Goal: Transaction & Acquisition: Download file/media

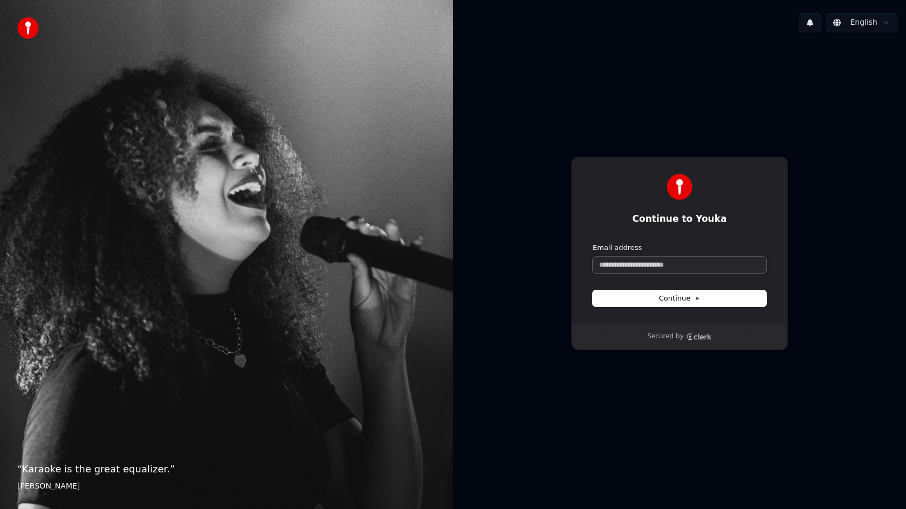
click at [635, 257] on input "Email address" at bounding box center [680, 265] width 174 height 16
type input "*"
click at [593, 243] on button "submit" at bounding box center [593, 243] width 0 height 0
type input "**********"
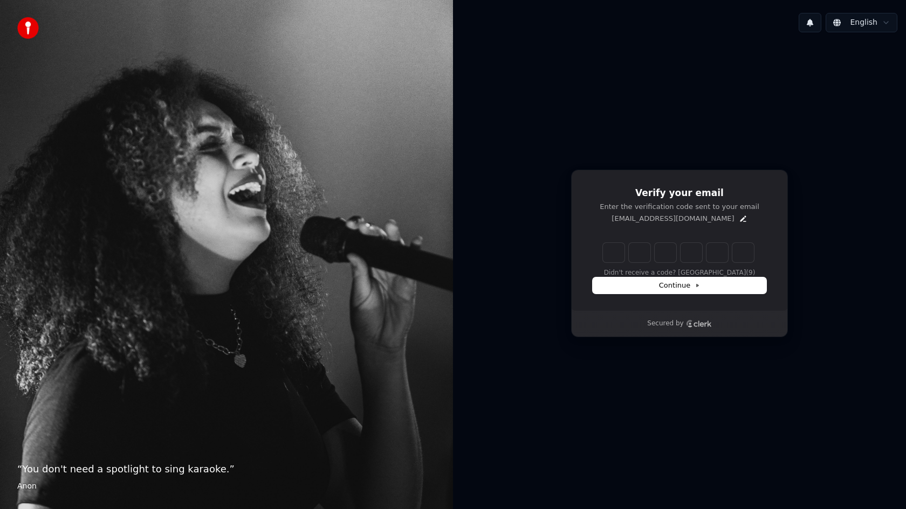
type input "*"
type input "**"
type input "*"
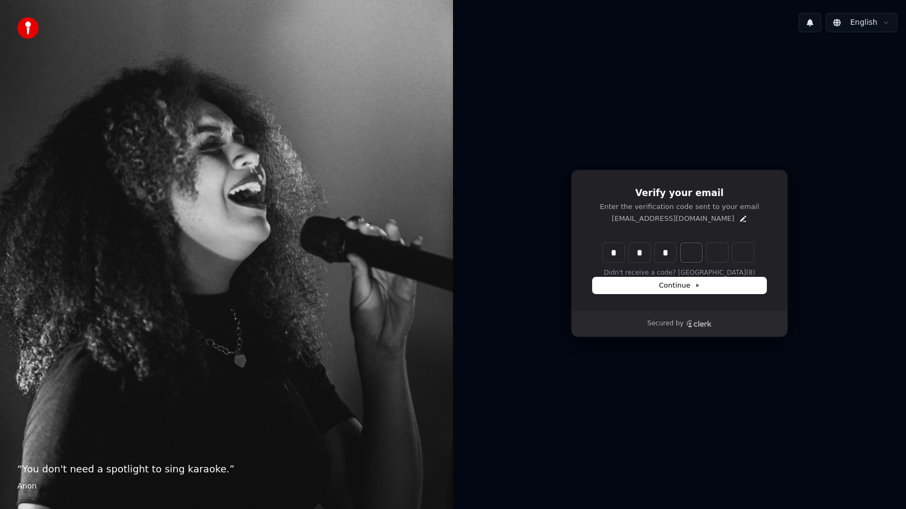
type input "***"
type input "*"
type input "****"
type input "*"
type input "*****"
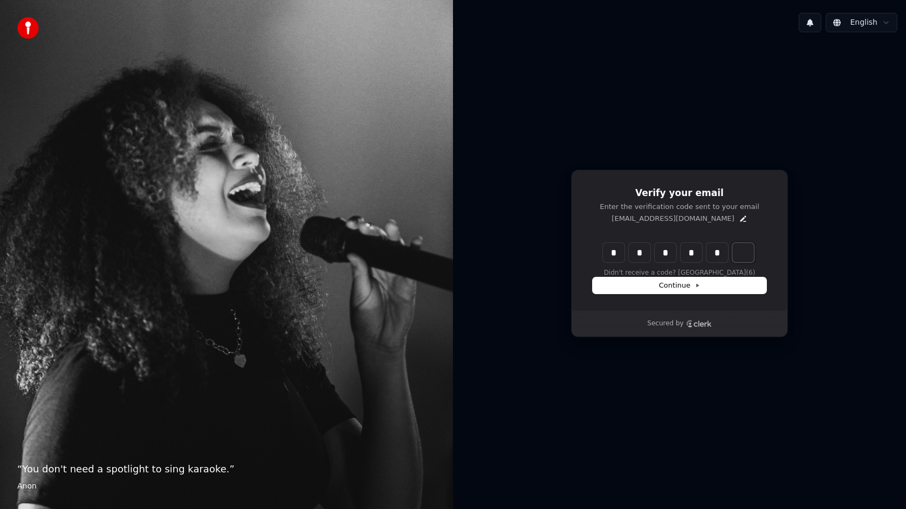
type input "*"
type input "******"
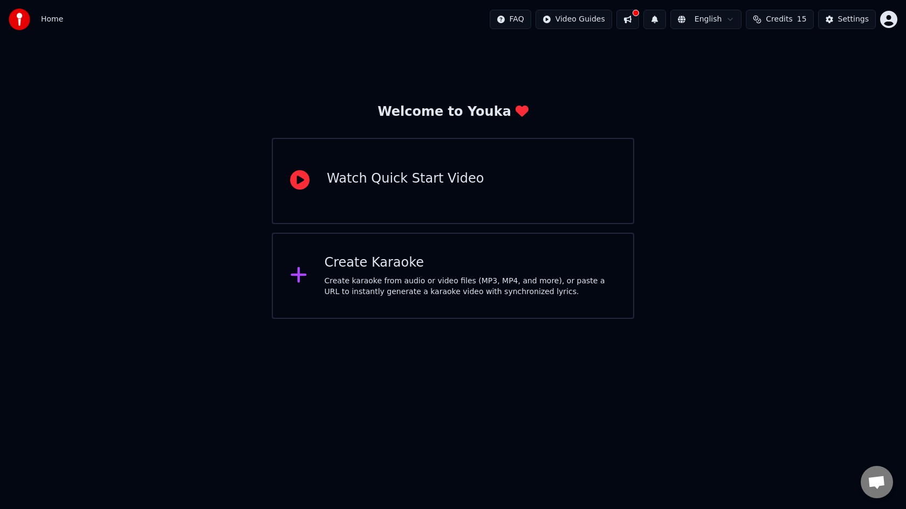
click at [302, 274] on icon at bounding box center [299, 275] width 16 height 16
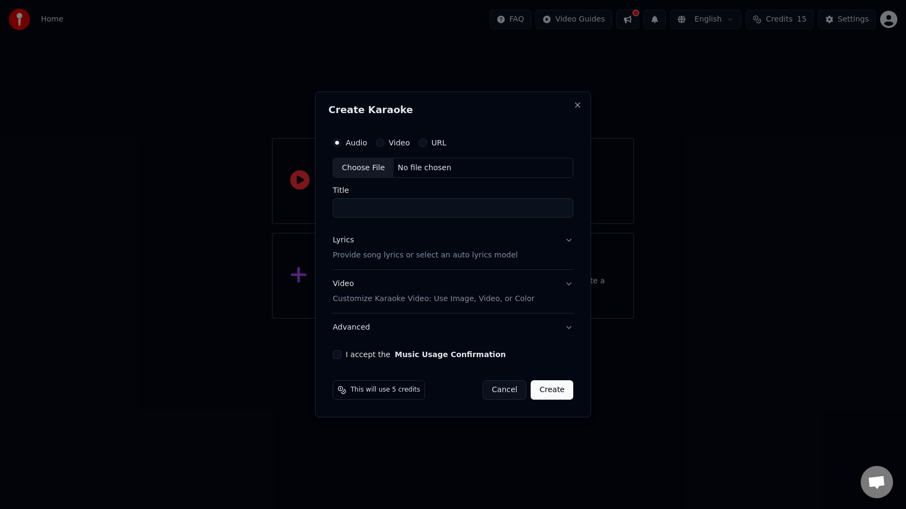
click at [373, 170] on div "Choose File" at bounding box center [363, 168] width 60 height 19
click at [369, 211] on input "Title" at bounding box center [453, 208] width 240 height 19
type input "**********"
click at [338, 355] on button "I accept the Music Usage Confirmation" at bounding box center [334, 354] width 9 height 9
click at [408, 254] on p "Provide song lyrics or select an auto lyrics model" at bounding box center [422, 256] width 185 height 11
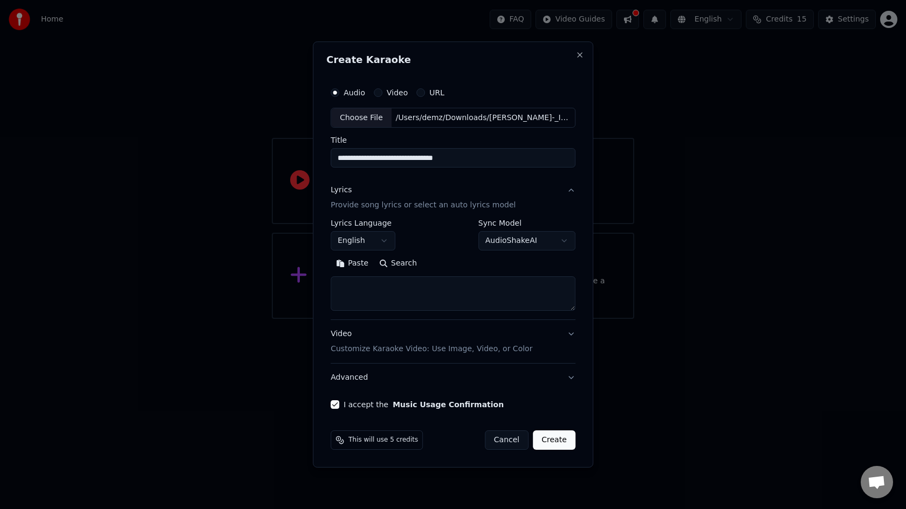
click at [377, 301] on textarea at bounding box center [452, 294] width 245 height 35
paste textarea "**********"
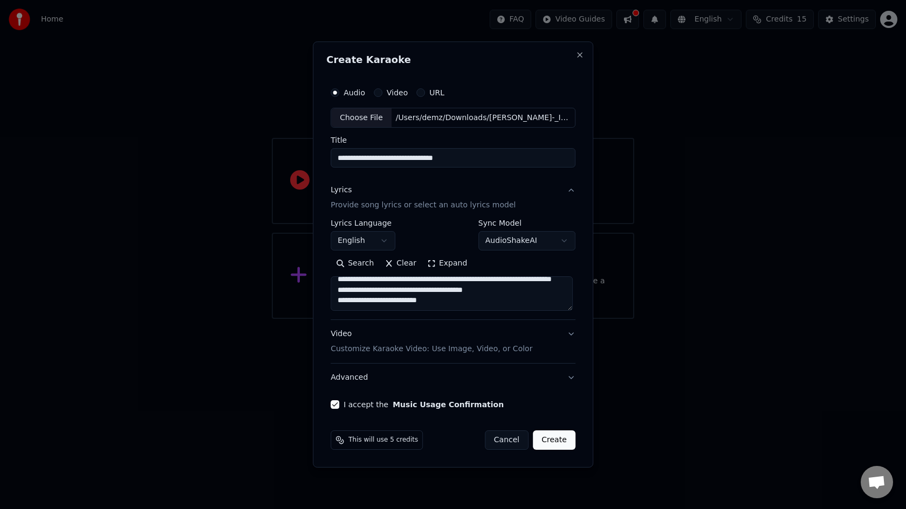
type textarea "**********"
click at [547, 435] on button "Create" at bounding box center [554, 440] width 43 height 19
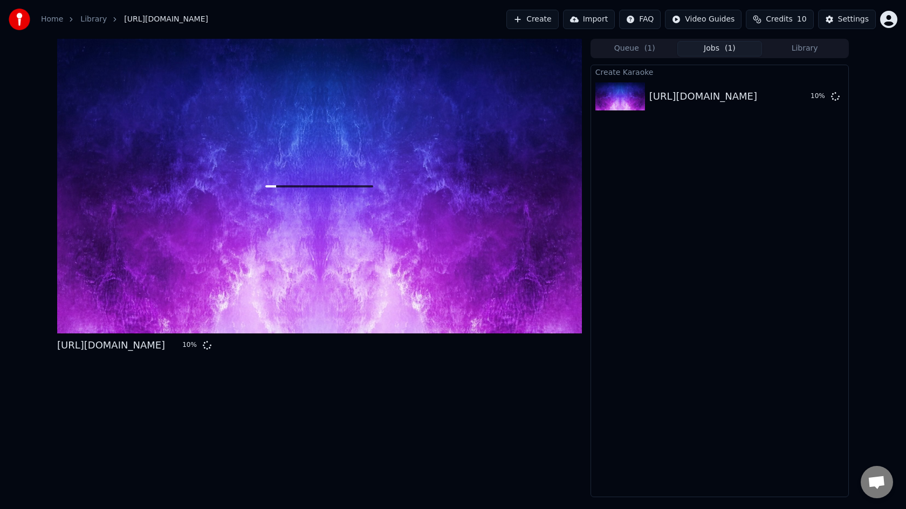
click link "Library" at bounding box center [93, 19] width 26 height 11
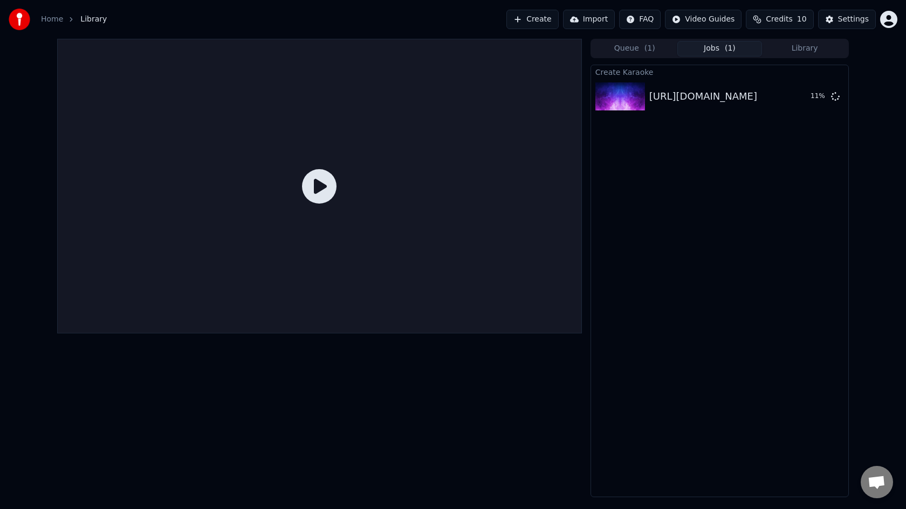
click at [316, 194] on icon at bounding box center [319, 186] width 35 height 35
click at [717, 99] on div "Joe_-_I_Wanna_Know_Offblogmedia.com" at bounding box center [703, 96] width 108 height 15
click at [622, 98] on img at bounding box center [620, 96] width 50 height 28
click at [635, 54] on button "Queue ( 1 )" at bounding box center [634, 49] width 85 height 16
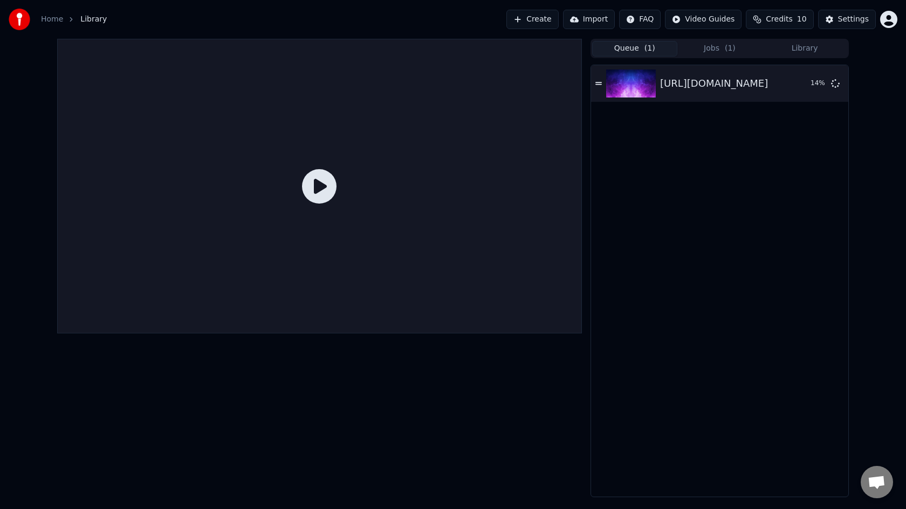
click at [713, 52] on button "Jobs ( 1 )" at bounding box center [719, 49] width 85 height 16
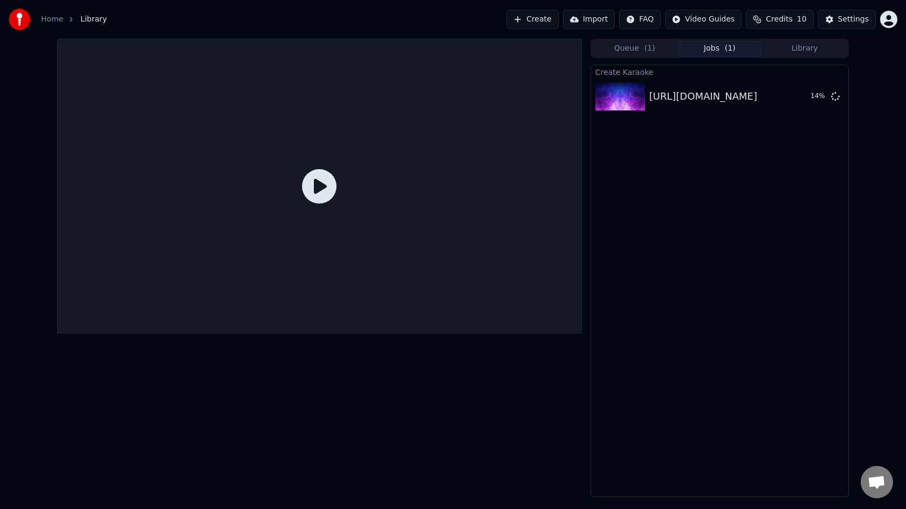
click at [637, 46] on button "Queue ( 1 )" at bounding box center [634, 49] width 85 height 16
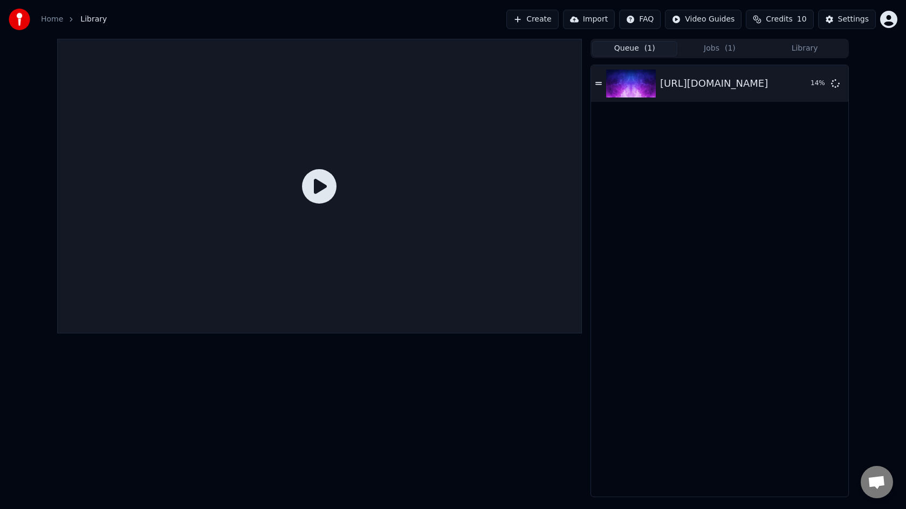
click at [706, 51] on button "Jobs ( 1 )" at bounding box center [719, 49] width 85 height 16
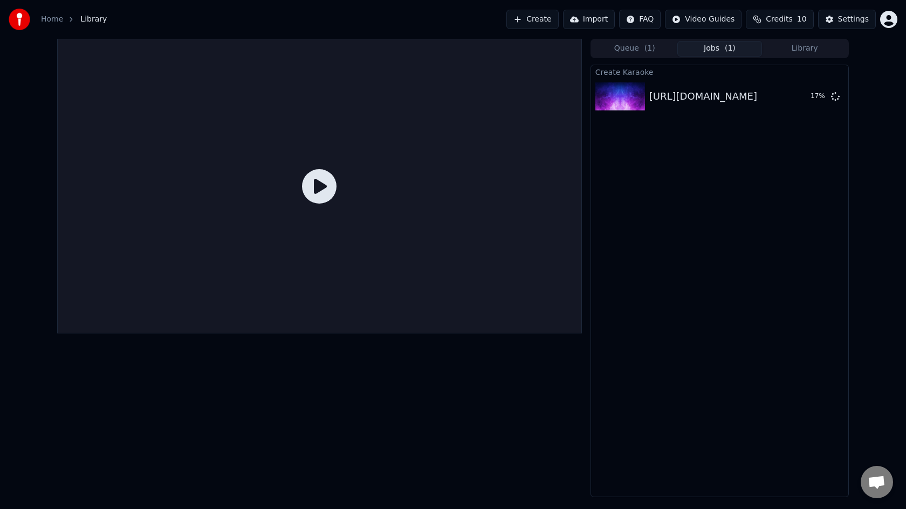
click at [780, 20] on span "Credits" at bounding box center [779, 19] width 26 height 11
click at [774, 99] on button "Refresh" at bounding box center [782, 99] width 56 height 19
click at [837, 19] on button "Settings" at bounding box center [847, 19] width 58 height 19
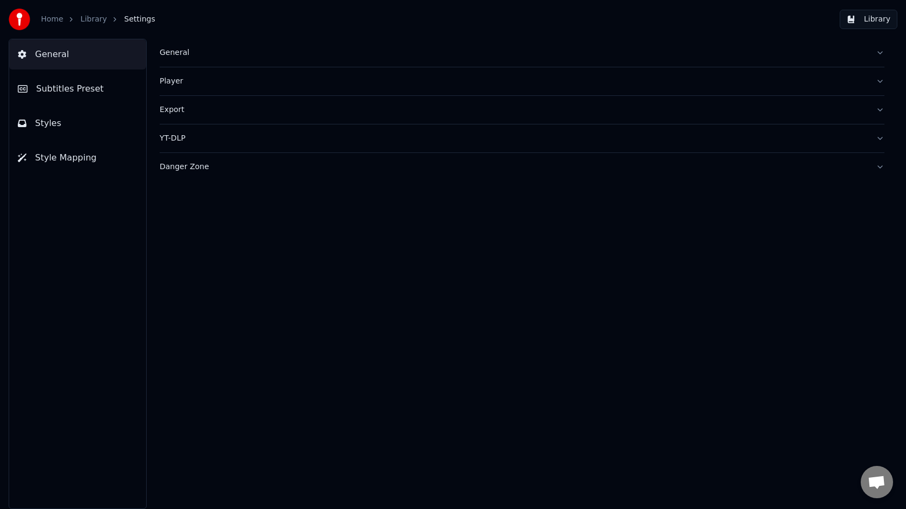
click at [49, 18] on link "Home" at bounding box center [52, 19] width 22 height 11
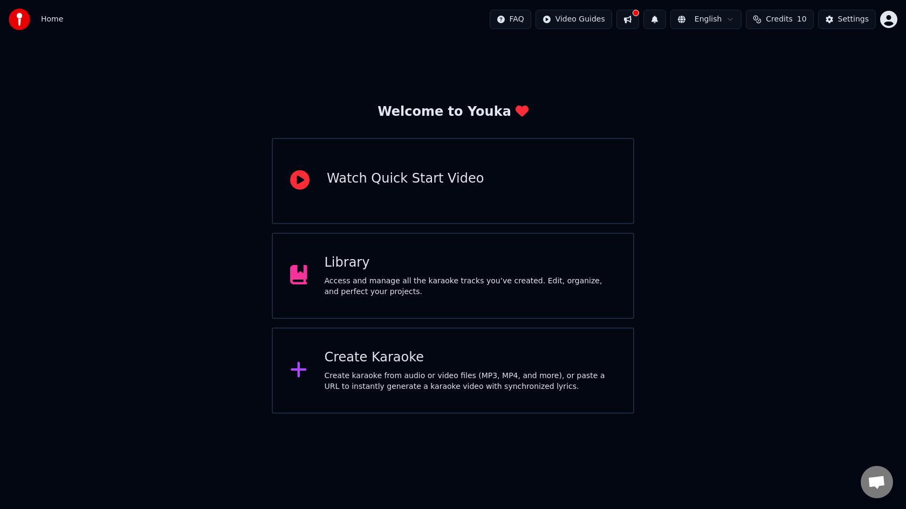
click at [387, 281] on div "Access and manage all the karaoke tracks you’ve created. Edit, organize, and pe…" at bounding box center [471, 287] width 292 height 22
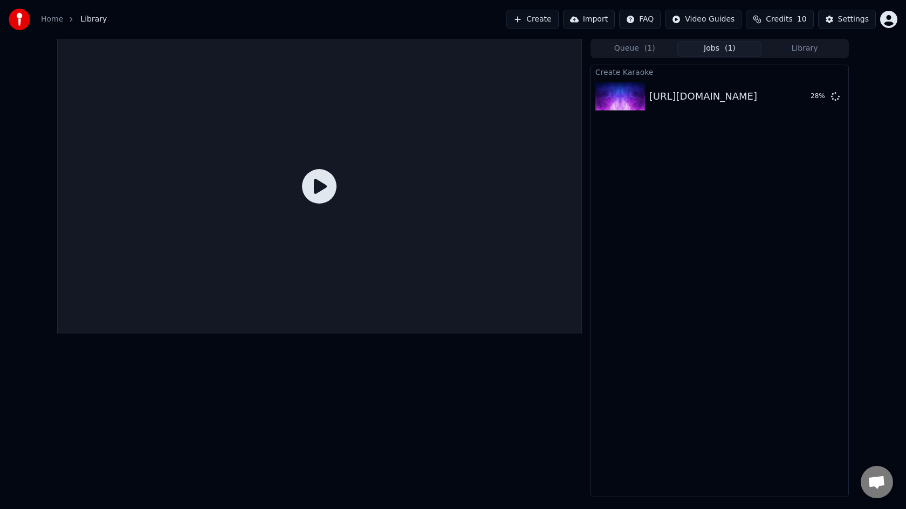
click at [887, 22] on html "Home Library Create Import FAQ Video Guides Credits 10 Settings Queue ( 1 ) Job…" at bounding box center [453, 254] width 906 height 509
click at [808, 64] on span "Billing" at bounding box center [812, 69] width 23 height 11
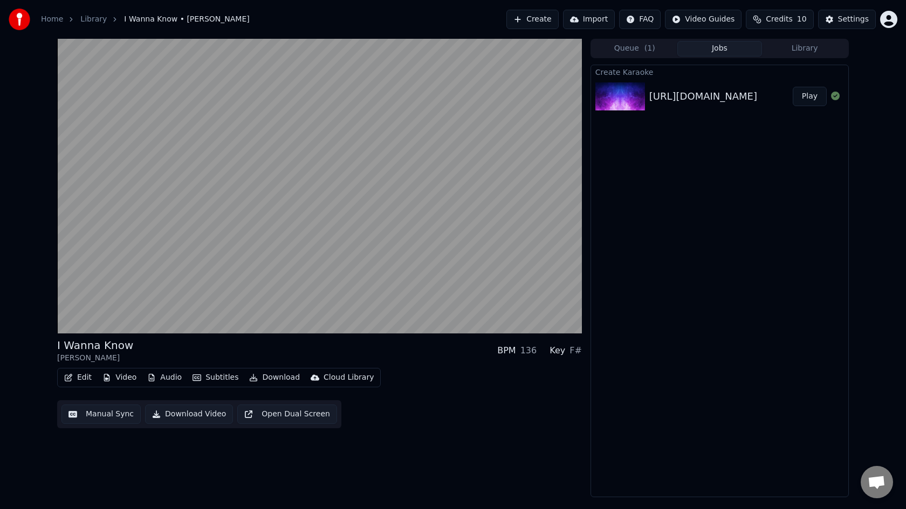
click at [419, 399] on div "Edit Video Audio Subtitles Download Cloud Library Manual Sync Download Video Op…" at bounding box center [319, 398] width 525 height 60
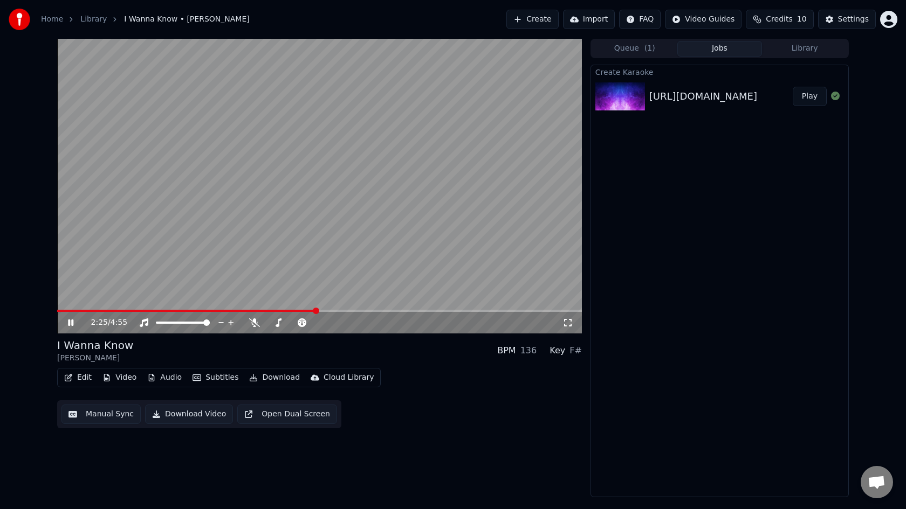
click at [71, 322] on icon at bounding box center [70, 323] width 5 height 6
click at [83, 377] on button "Edit" at bounding box center [78, 377] width 36 height 15
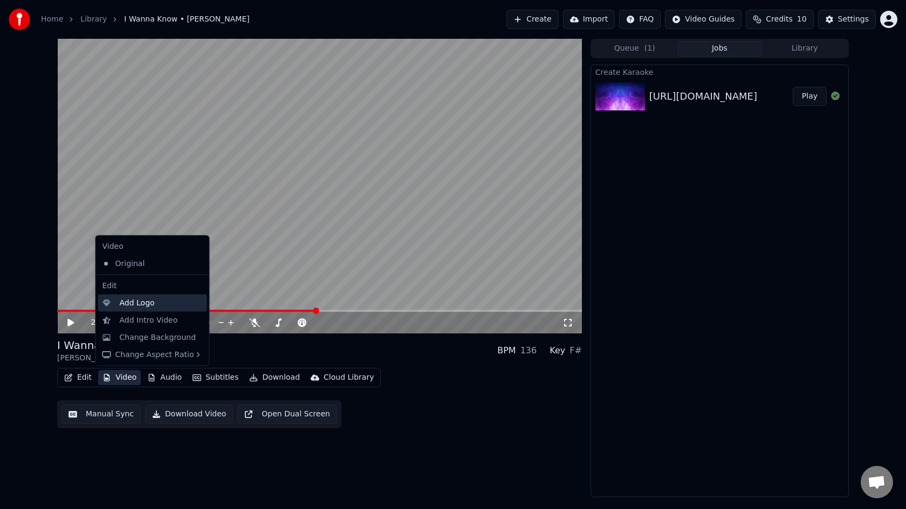
click at [140, 306] on div "Add Logo" at bounding box center [137, 303] width 35 height 11
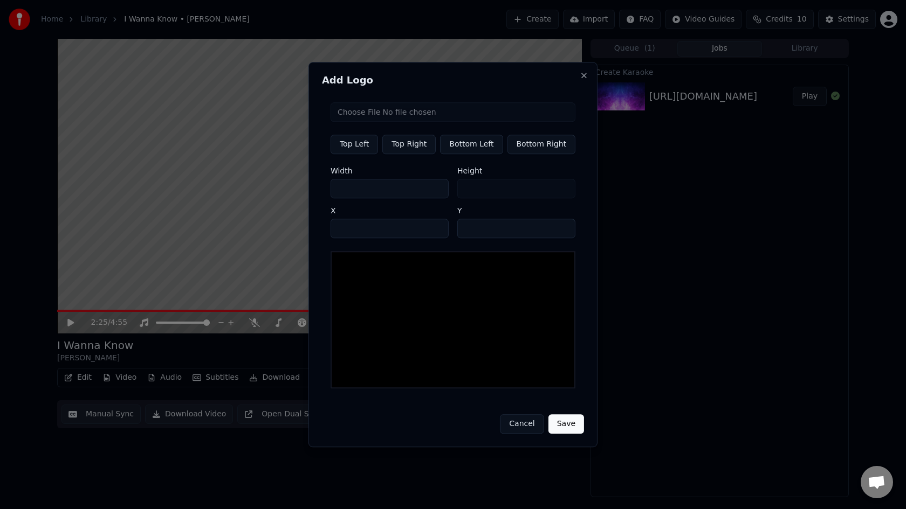
click at [410, 115] on input "file" at bounding box center [452, 111] width 245 height 19
type input "**********"
type input "***"
click at [562, 423] on button "Save" at bounding box center [566, 424] width 36 height 19
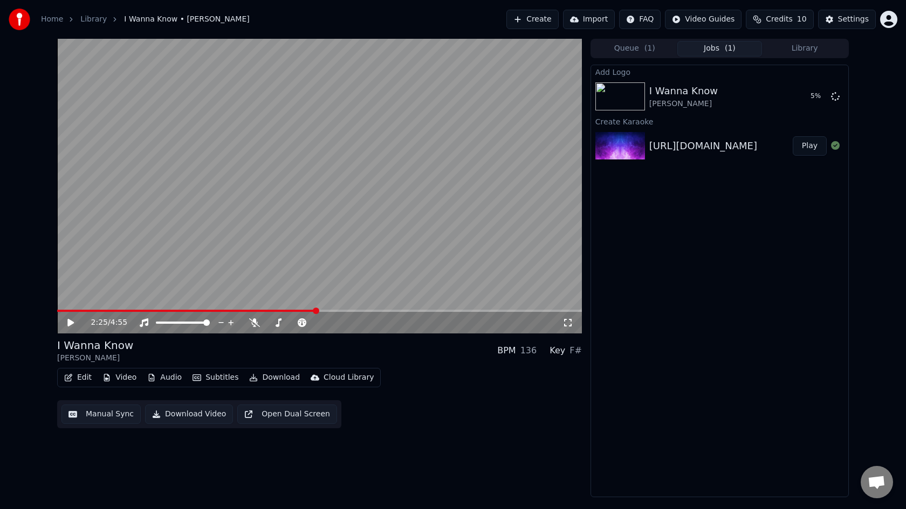
click at [126, 379] on button "Video" at bounding box center [119, 377] width 43 height 15
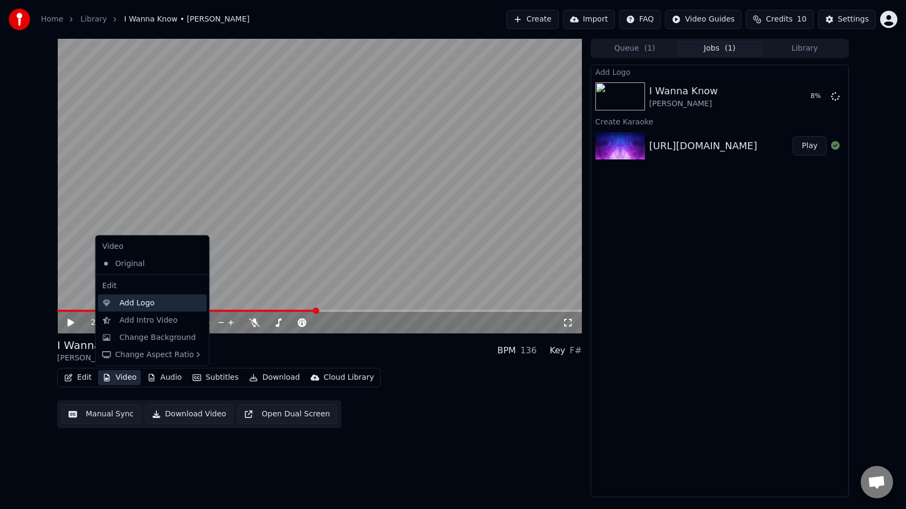
click at [141, 305] on div "Add Logo" at bounding box center [137, 303] width 35 height 11
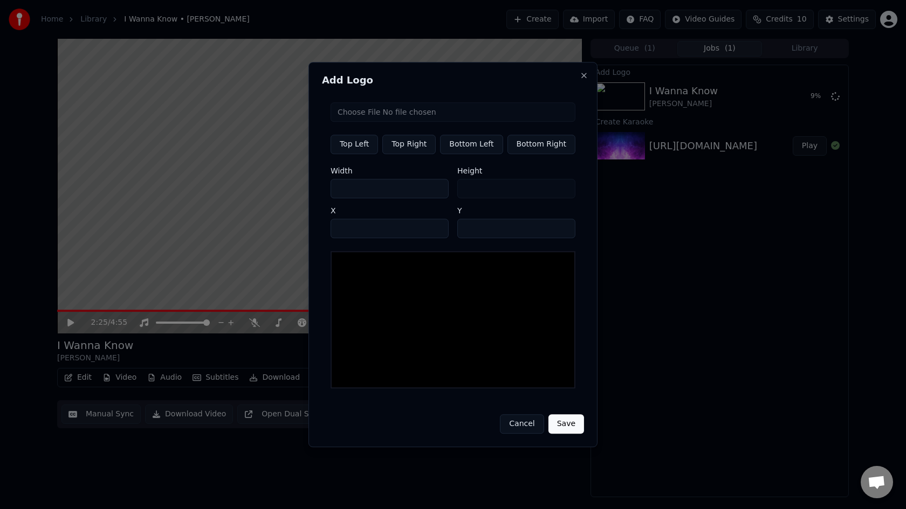
click at [389, 116] on input "file" at bounding box center [452, 111] width 245 height 19
type input "**********"
type input "***"
click at [365, 150] on button "Top Left" at bounding box center [353, 144] width 47 height 19
click at [365, 137] on button "Top Left" at bounding box center [353, 144] width 47 height 19
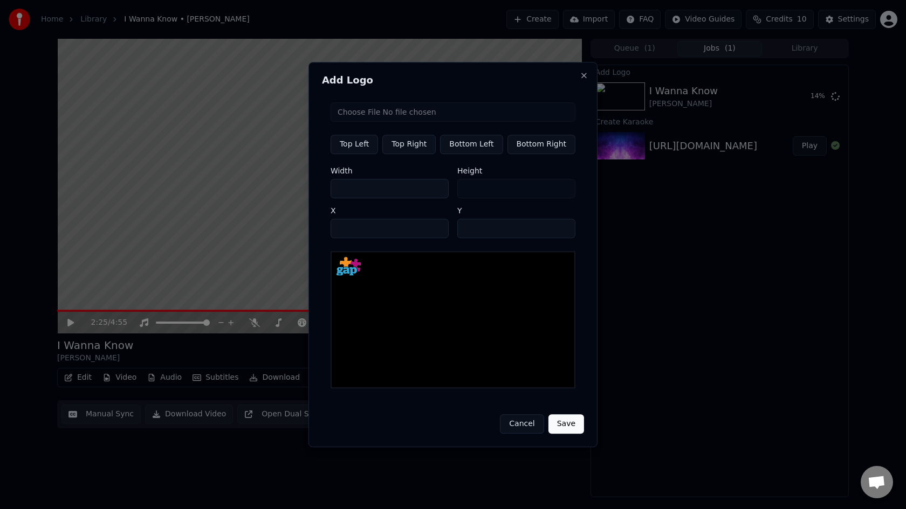
click at [364, 144] on button "Top Left" at bounding box center [353, 144] width 47 height 19
click at [410, 143] on button "Top Right" at bounding box center [408, 144] width 53 height 19
click at [375, 146] on button "Top Left" at bounding box center [353, 144] width 47 height 19
click at [403, 145] on button "Top Right" at bounding box center [408, 144] width 53 height 19
click at [477, 143] on button "Bottom Left" at bounding box center [471, 144] width 63 height 19
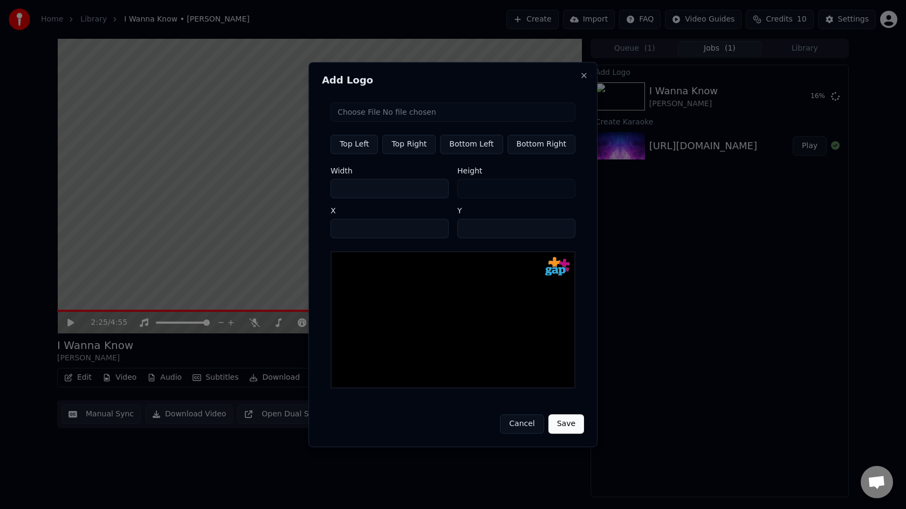
type input "**"
type input "***"
click at [534, 143] on button "Bottom Right" at bounding box center [541, 144] width 68 height 19
click at [363, 142] on button "Top Left" at bounding box center [353, 144] width 47 height 19
type input "**"
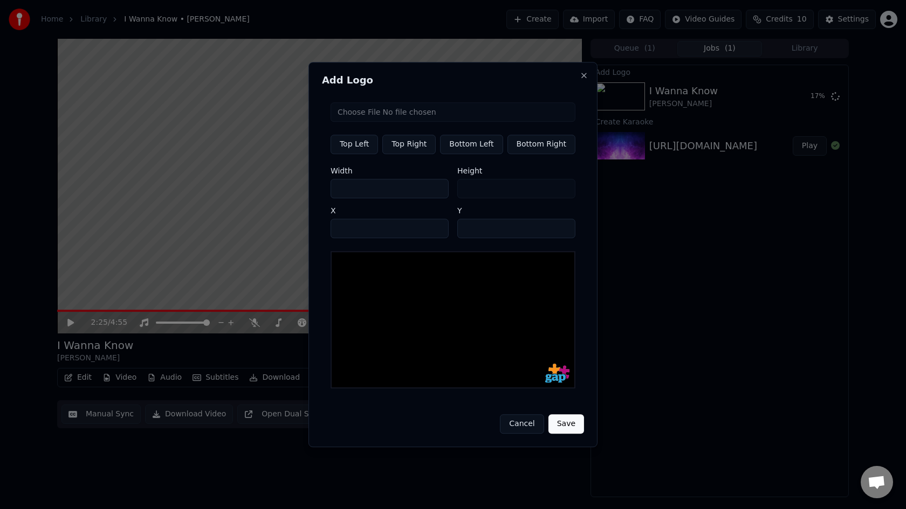
type input "**"
click at [423, 149] on button "Top Right" at bounding box center [408, 144] width 53 height 19
type input "****"
click at [566, 424] on button "Save" at bounding box center [566, 424] width 36 height 19
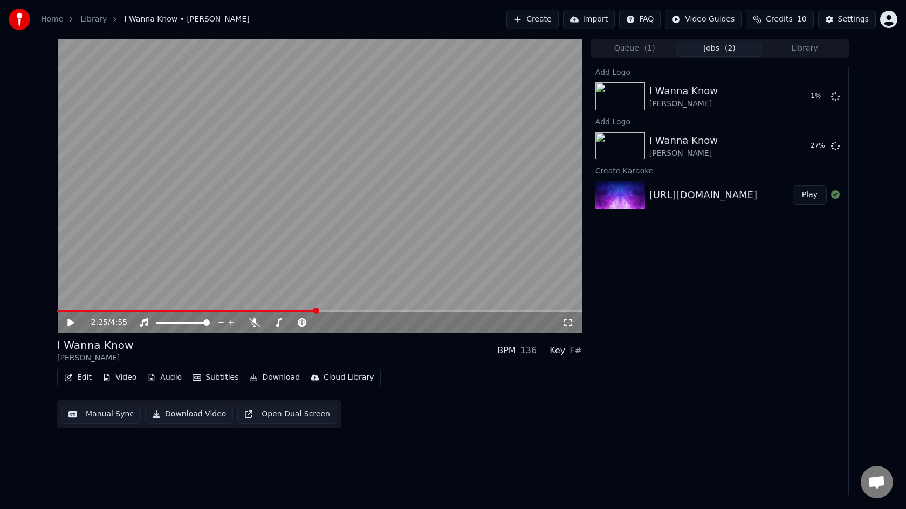
click at [205, 378] on button "Subtitles" at bounding box center [215, 377] width 54 height 15
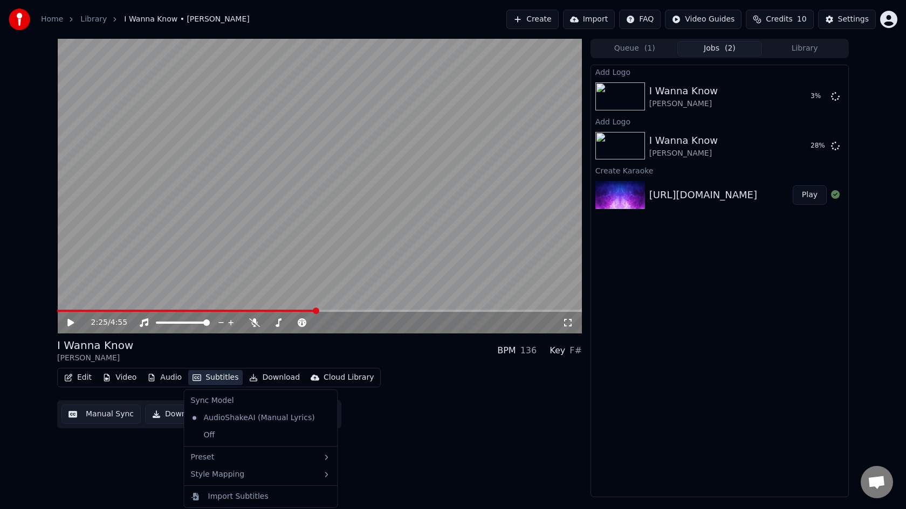
click at [205, 378] on button "Subtitles" at bounding box center [215, 377] width 54 height 15
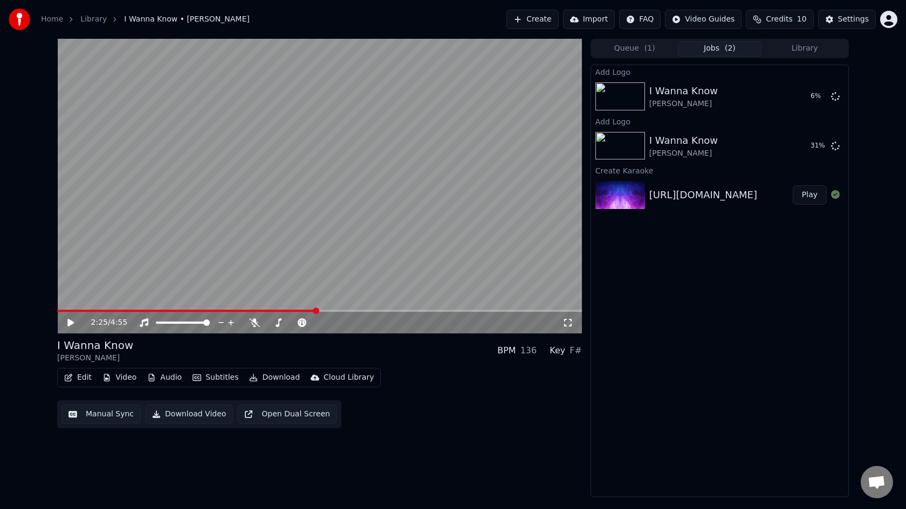
click at [183, 416] on button "Download Video" at bounding box center [189, 414] width 88 height 19
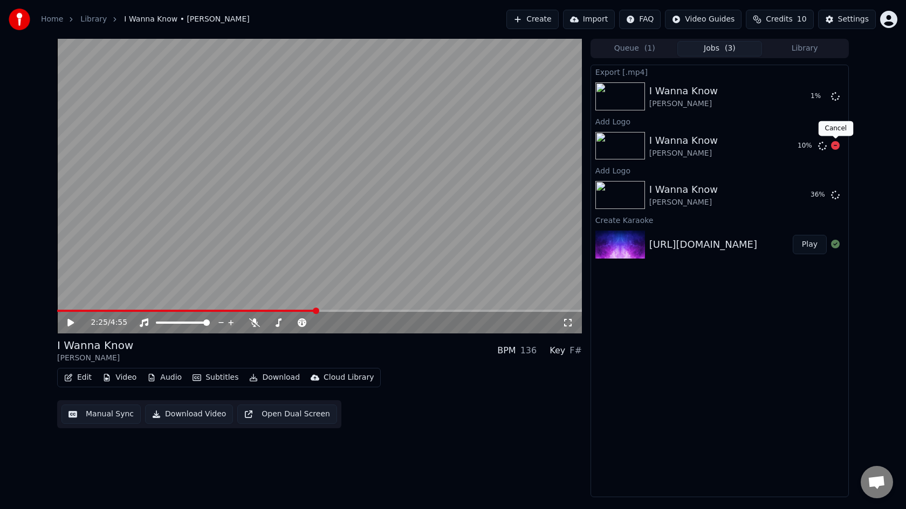
click at [836, 144] on icon at bounding box center [835, 145] width 9 height 9
click at [813, 245] on button "Play" at bounding box center [810, 244] width 34 height 19
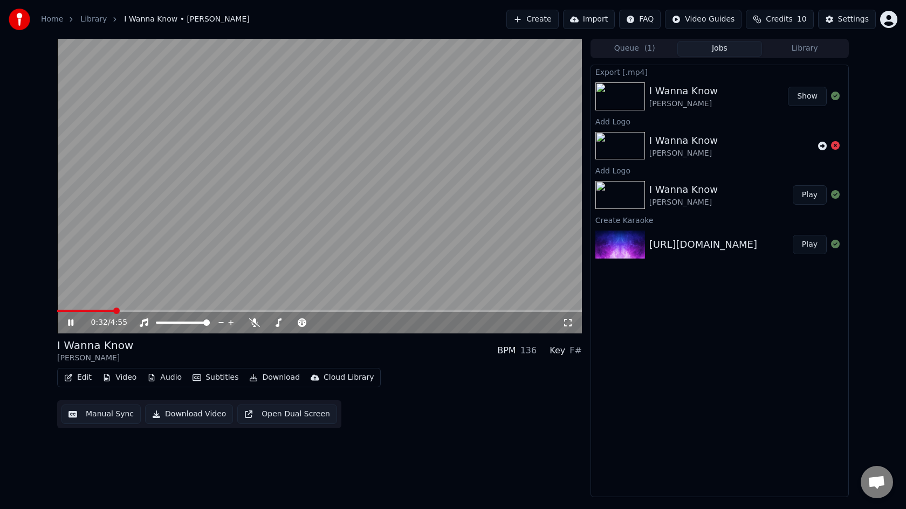
click at [84, 378] on button "Edit" at bounding box center [78, 377] width 36 height 15
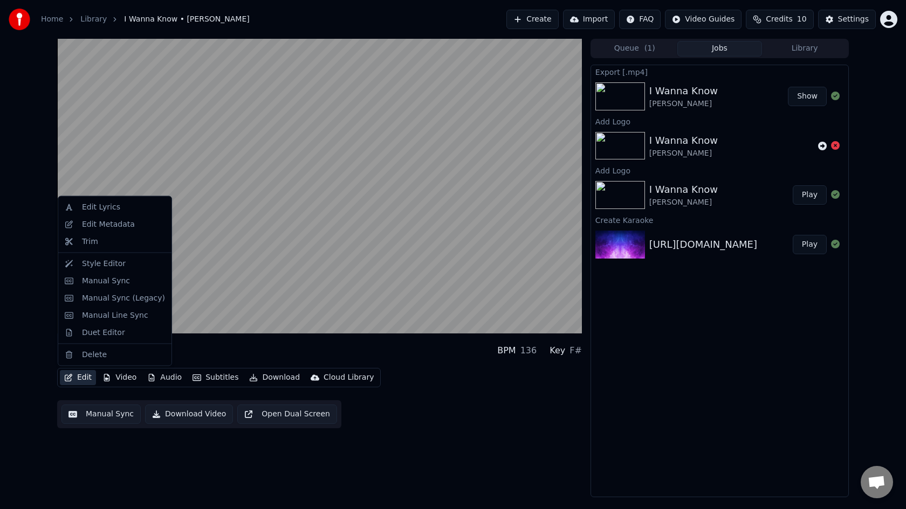
click at [84, 378] on button "Edit" at bounding box center [78, 377] width 36 height 15
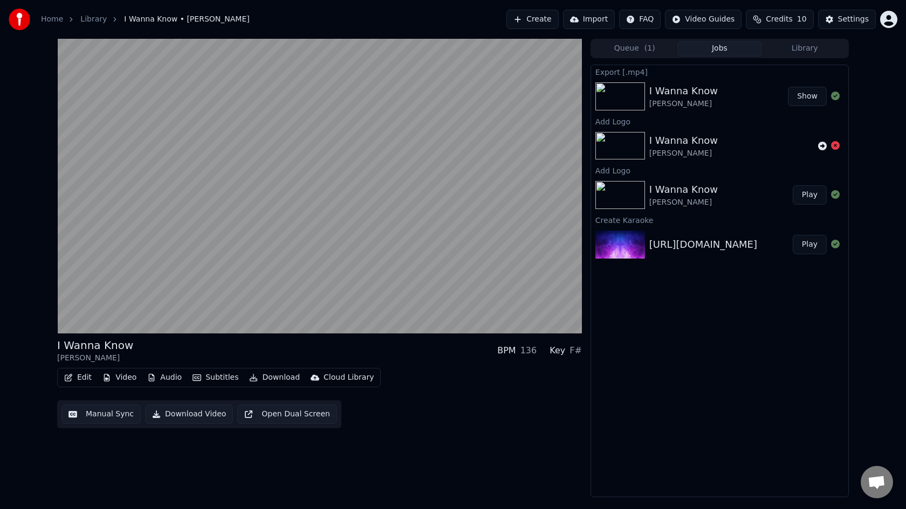
click at [270, 381] on button "Download" at bounding box center [274, 377] width 59 height 15
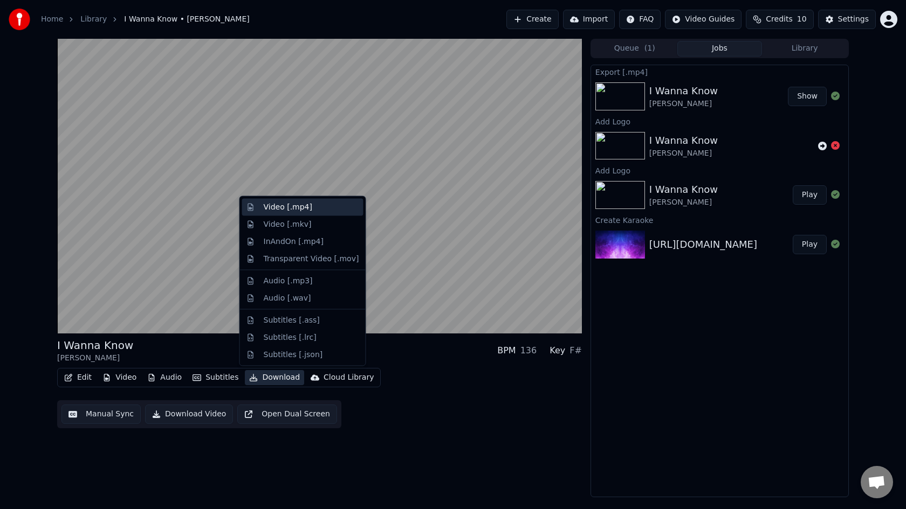
click at [303, 210] on div "Video [.mp4]" at bounding box center [288, 207] width 49 height 11
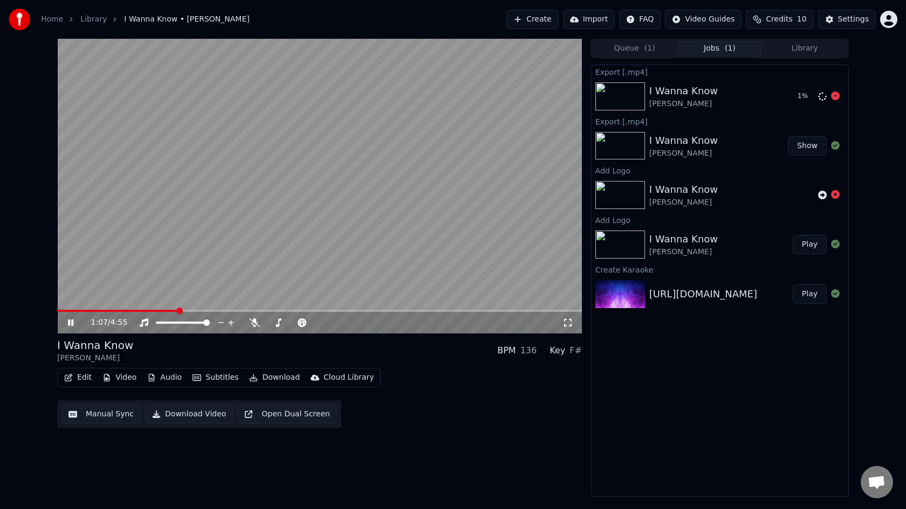
click at [822, 96] on icon at bounding box center [822, 96] width 11 height 11
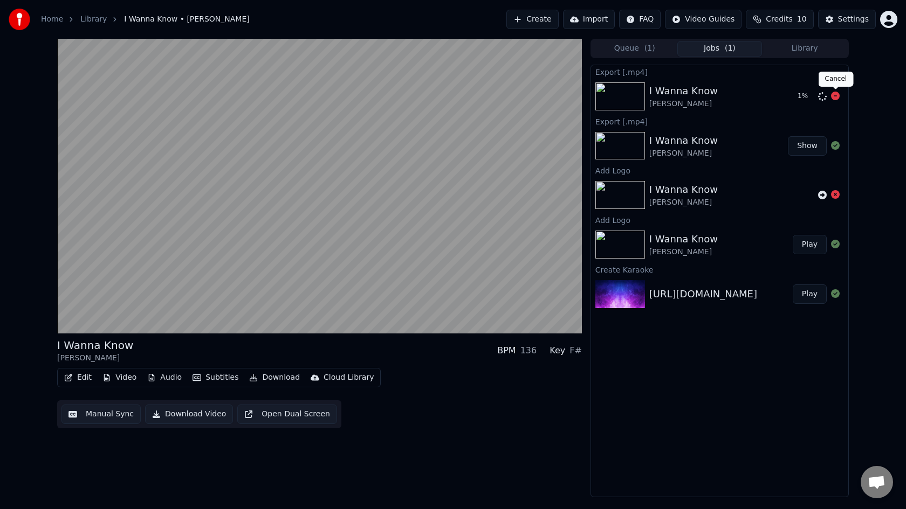
click at [831, 97] on icon at bounding box center [835, 96] width 9 height 9
click at [741, 294] on div "Joe_-_I_Wanna_Know_Offblogmedia.com" at bounding box center [703, 294] width 108 height 15
click at [269, 380] on button "Download" at bounding box center [274, 377] width 59 height 15
click at [676, 292] on div "Joe_-_I_Wanna_Know_Offblogmedia.com" at bounding box center [703, 294] width 108 height 15
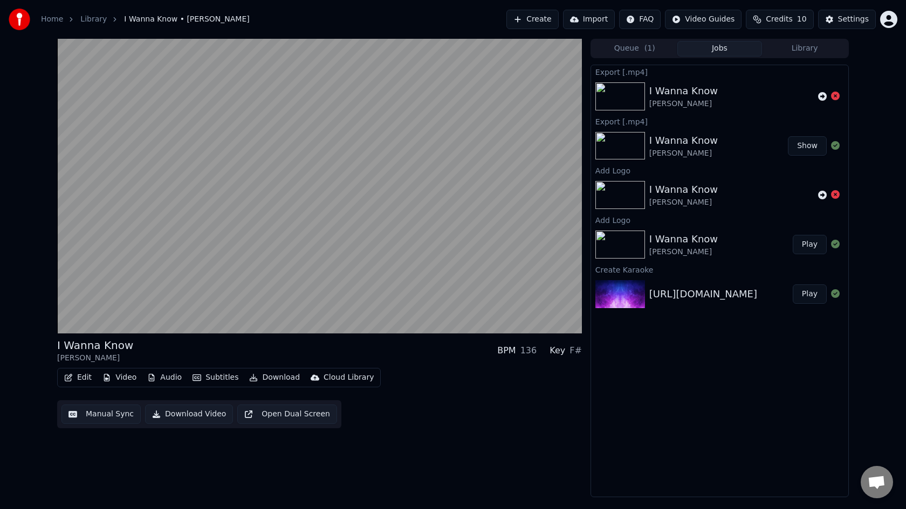
click at [676, 292] on div "Joe_-_I_Wanna_Know_Offblogmedia.com" at bounding box center [703, 294] width 108 height 15
click at [691, 235] on div "I Wanna Know" at bounding box center [683, 239] width 68 height 15
click at [691, 297] on div "Joe_-_I_Wanna_Know_Offblogmedia.com" at bounding box center [703, 294] width 108 height 15
click at [797, 53] on button "Library" at bounding box center [804, 49] width 85 height 16
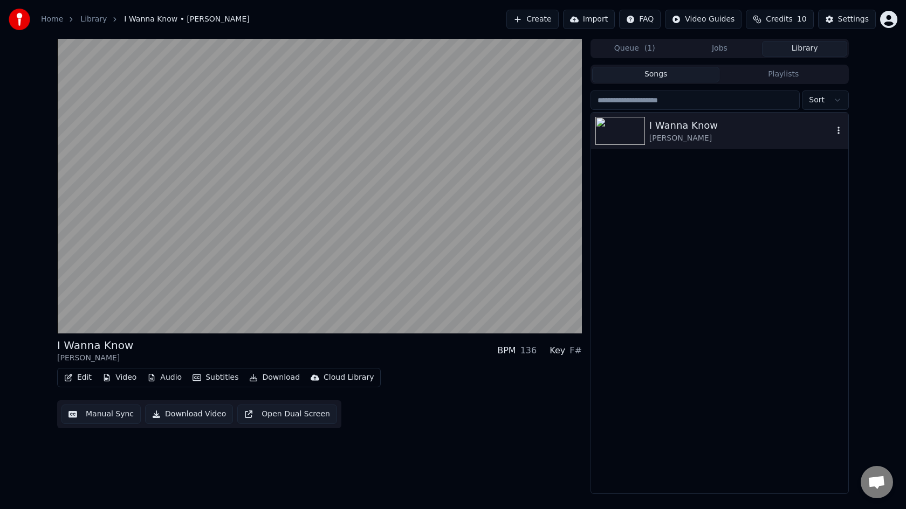
click at [839, 130] on icon "button" at bounding box center [838, 131] width 2 height 8
click at [670, 125] on div "I Wanna Know" at bounding box center [741, 125] width 184 height 15
click at [839, 134] on icon "button" at bounding box center [838, 130] width 11 height 9
click at [835, 132] on icon "button" at bounding box center [838, 130] width 11 height 9
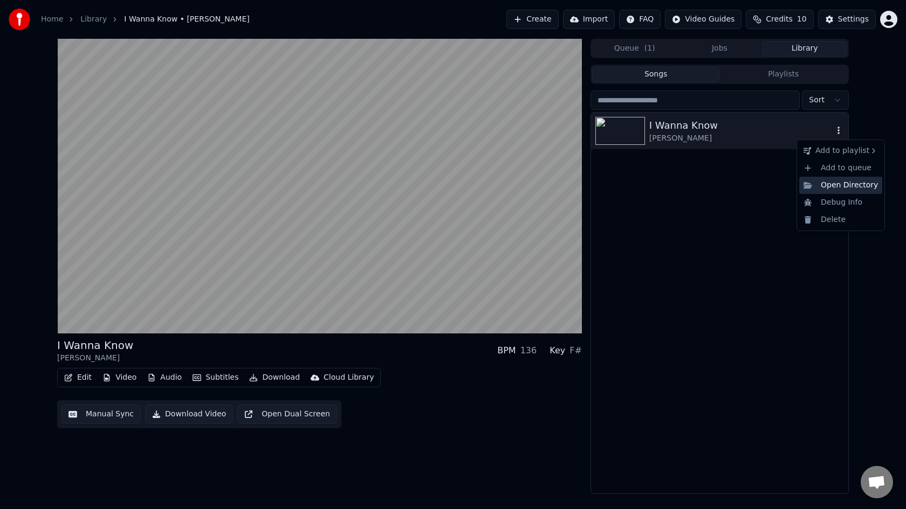
click at [837, 183] on div "Open Directory" at bounding box center [840, 185] width 83 height 17
click at [70, 322] on video at bounding box center [319, 186] width 525 height 295
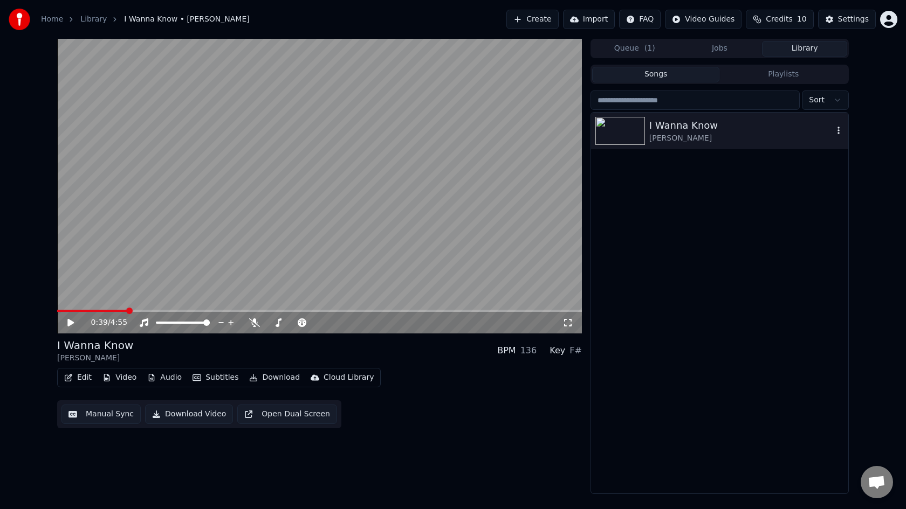
click at [839, 132] on icon "button" at bounding box center [838, 130] width 11 height 9
click at [839, 186] on div "Open Directory" at bounding box center [840, 185] width 83 height 17
click at [845, 20] on div "Settings" at bounding box center [853, 19] width 31 height 11
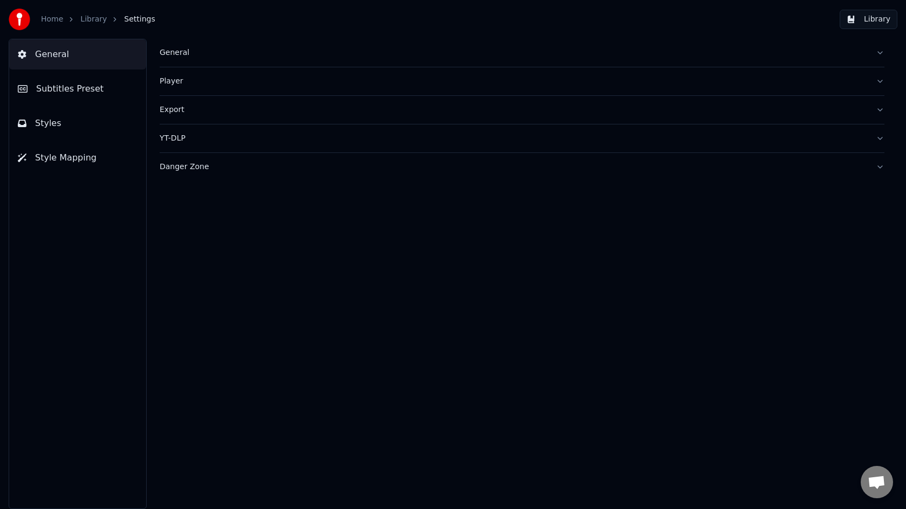
click at [554, 106] on div "Export" at bounding box center [513, 110] width 707 height 11
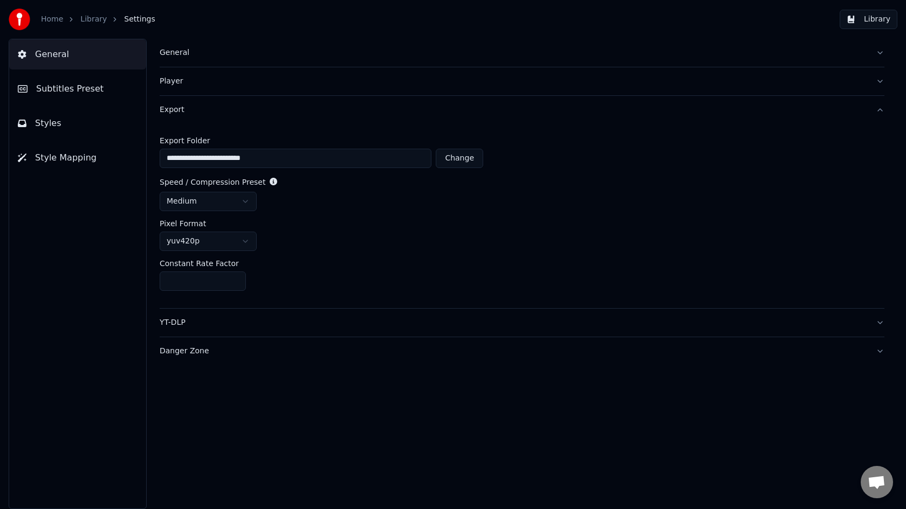
click at [101, 19] on link "Library" at bounding box center [93, 19] width 26 height 11
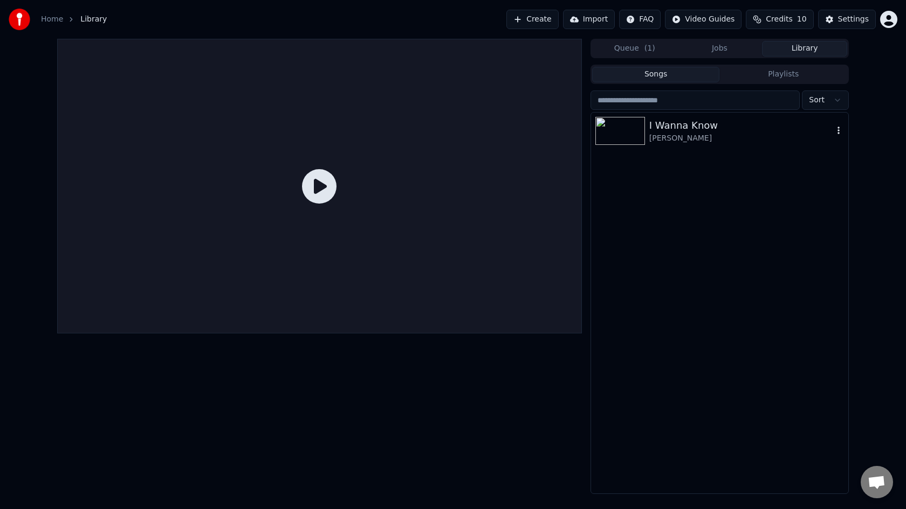
click at [628, 126] on img at bounding box center [620, 131] width 50 height 28
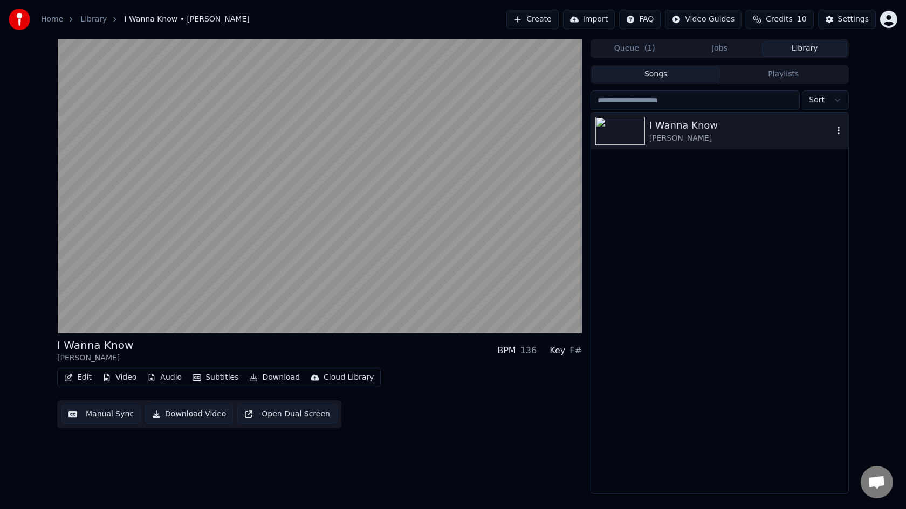
click at [835, 128] on icon "button" at bounding box center [838, 130] width 11 height 9
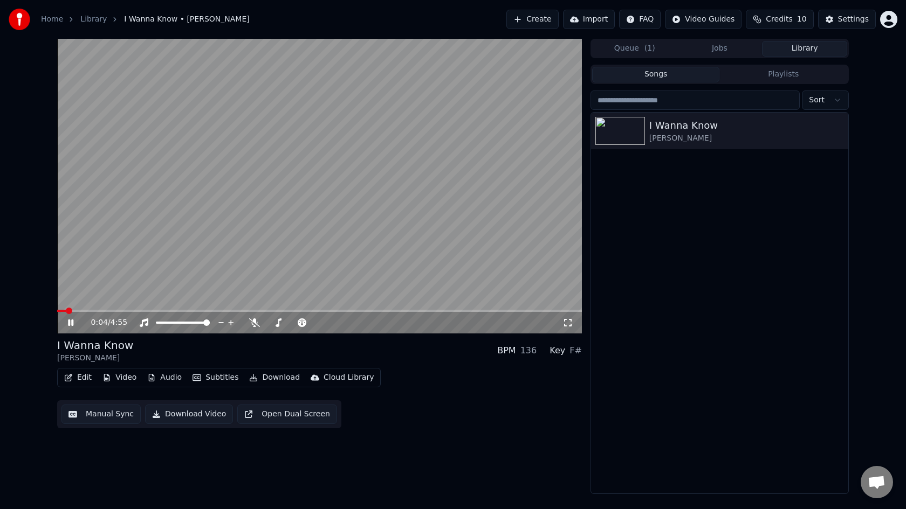
click at [72, 327] on div "0:04 / 4:55" at bounding box center [319, 323] width 516 height 11
click at [70, 322] on icon at bounding box center [70, 323] width 5 height 6
click at [275, 376] on button "Download" at bounding box center [274, 377] width 59 height 15
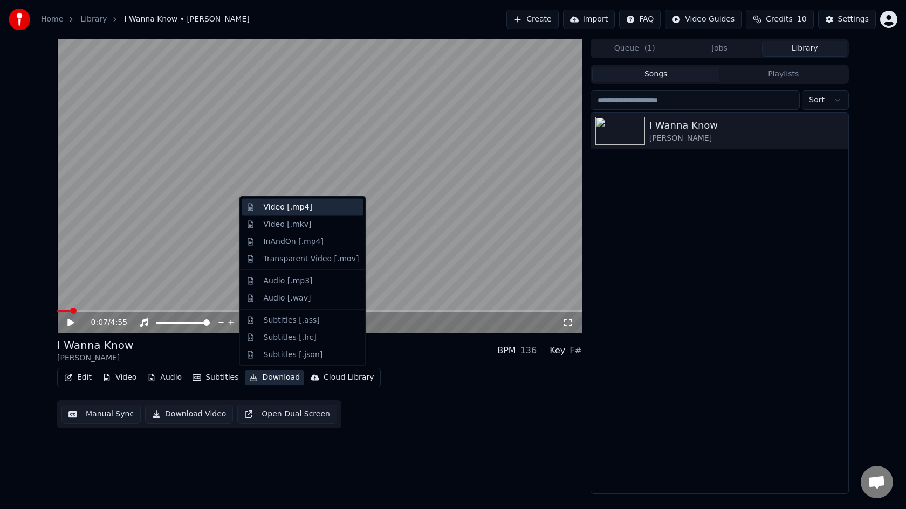
click at [279, 210] on div "Video [.mp4]" at bounding box center [288, 207] width 49 height 11
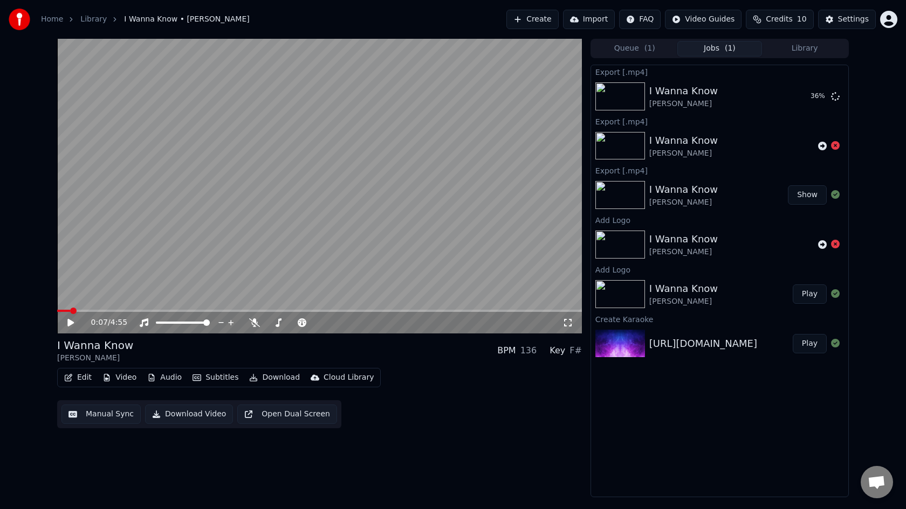
click at [802, 52] on button "Library" at bounding box center [804, 49] width 85 height 16
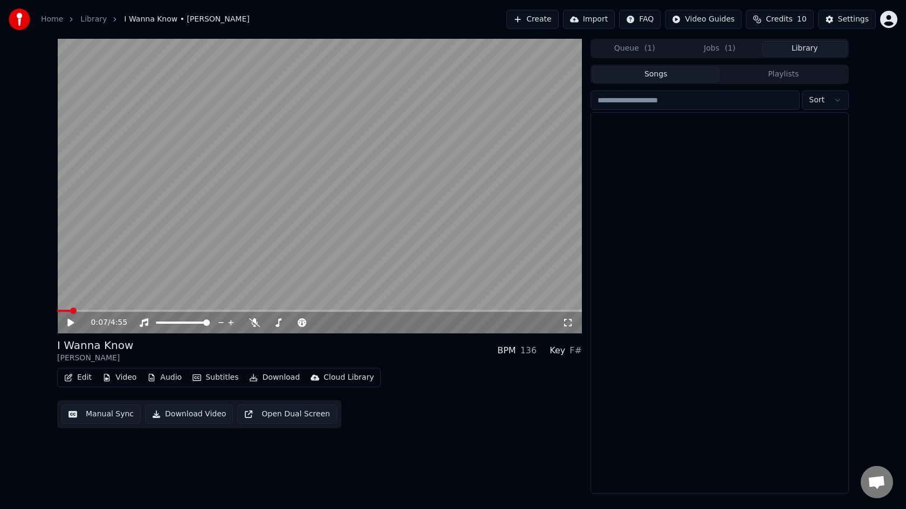
click at [802, 52] on button "Library" at bounding box center [804, 49] width 85 height 16
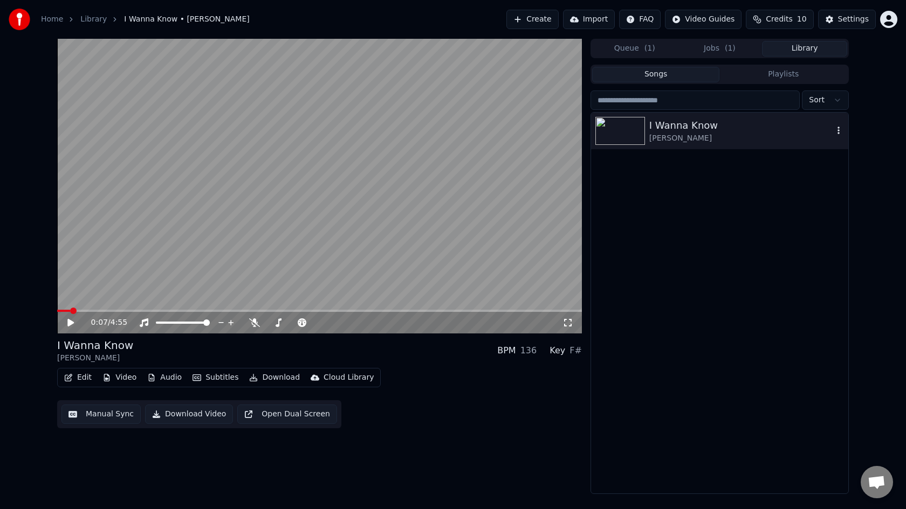
click at [646, 135] on div at bounding box center [622, 131] width 54 height 28
click at [673, 123] on div "I Wanna Know" at bounding box center [741, 125] width 184 height 15
click at [839, 134] on icon "button" at bounding box center [838, 130] width 11 height 9
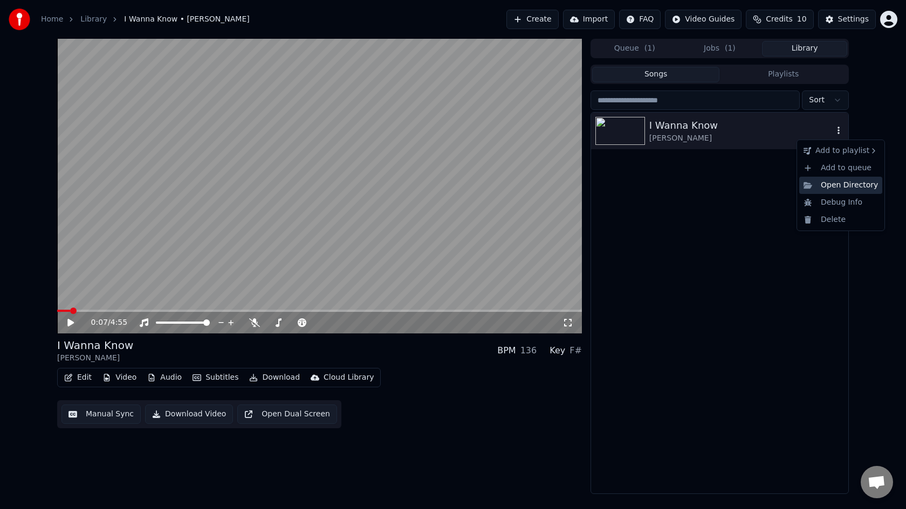
click at [829, 183] on div "Open Directory" at bounding box center [840, 185] width 83 height 17
click at [212, 414] on button "Download Video" at bounding box center [189, 414] width 88 height 19
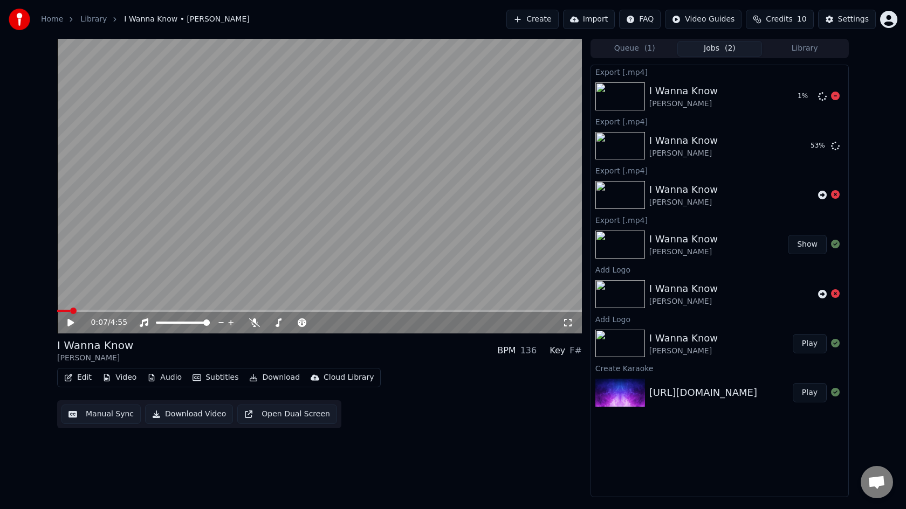
click at [837, 97] on icon at bounding box center [835, 96] width 9 height 9
click at [133, 376] on button "Video" at bounding box center [119, 377] width 43 height 15
click at [356, 416] on div "Open Cloud Library" at bounding box center [358, 418] width 73 height 11
click at [810, 146] on button "Show" at bounding box center [807, 145] width 39 height 19
click at [885, 22] on html "Home Library I Wanna Know • Joe Create Import FAQ Video Guides Credits 10 Setti…" at bounding box center [453, 254] width 906 height 509
